Goal: Task Accomplishment & Management: Manage account settings

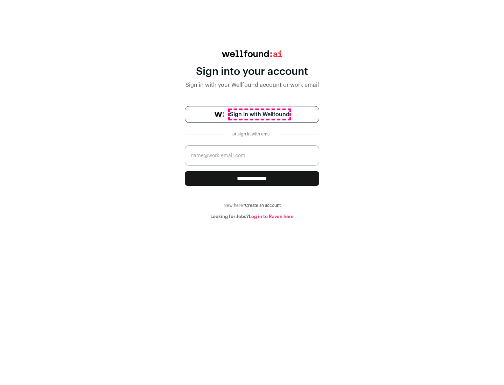
click at [259, 114] on span "Sign in with Wellfound" at bounding box center [259, 114] width 59 height 8
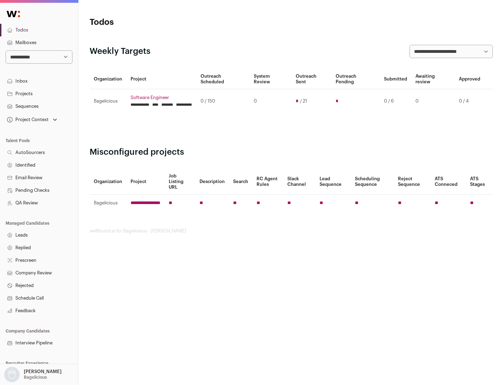
click at [39, 93] on link "Projects" at bounding box center [39, 93] width 78 height 13
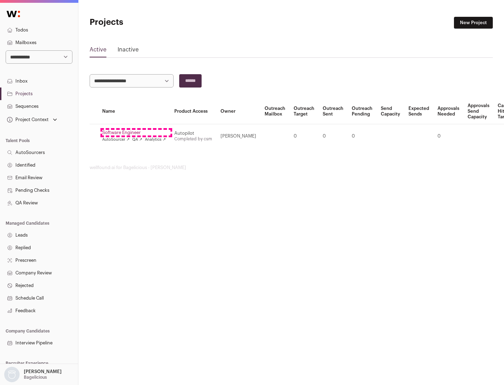
click at [136, 133] on link "Software Engineer" at bounding box center [134, 133] width 64 height 6
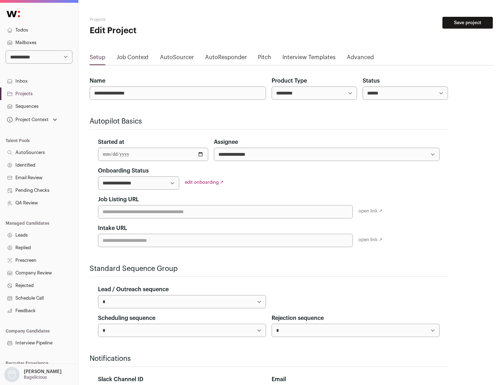
click at [467, 23] on button "Save project" at bounding box center [467, 23] width 50 height 12
